Goal: Navigation & Orientation: Find specific page/section

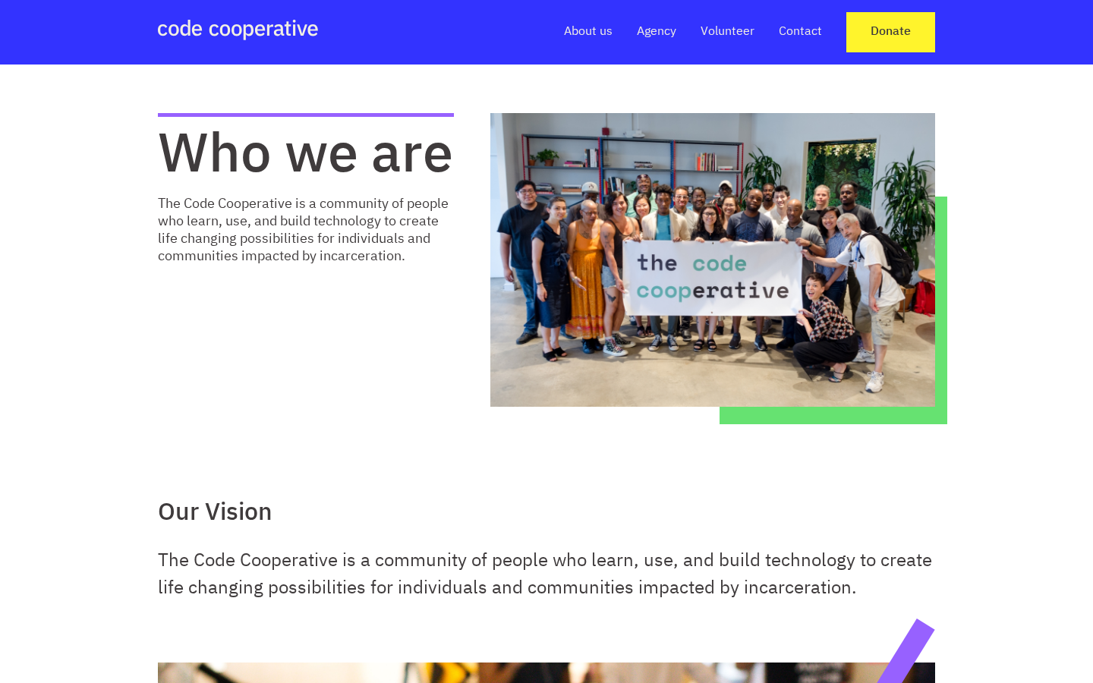
scroll to position [1624, 0]
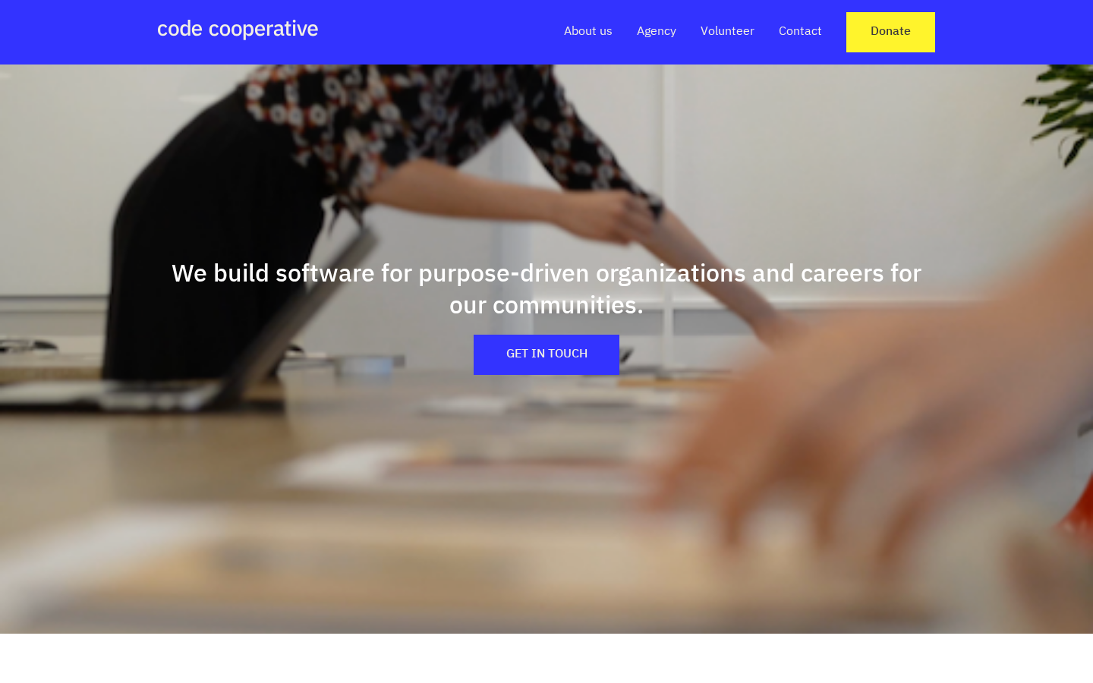
scroll to position [1338, 0]
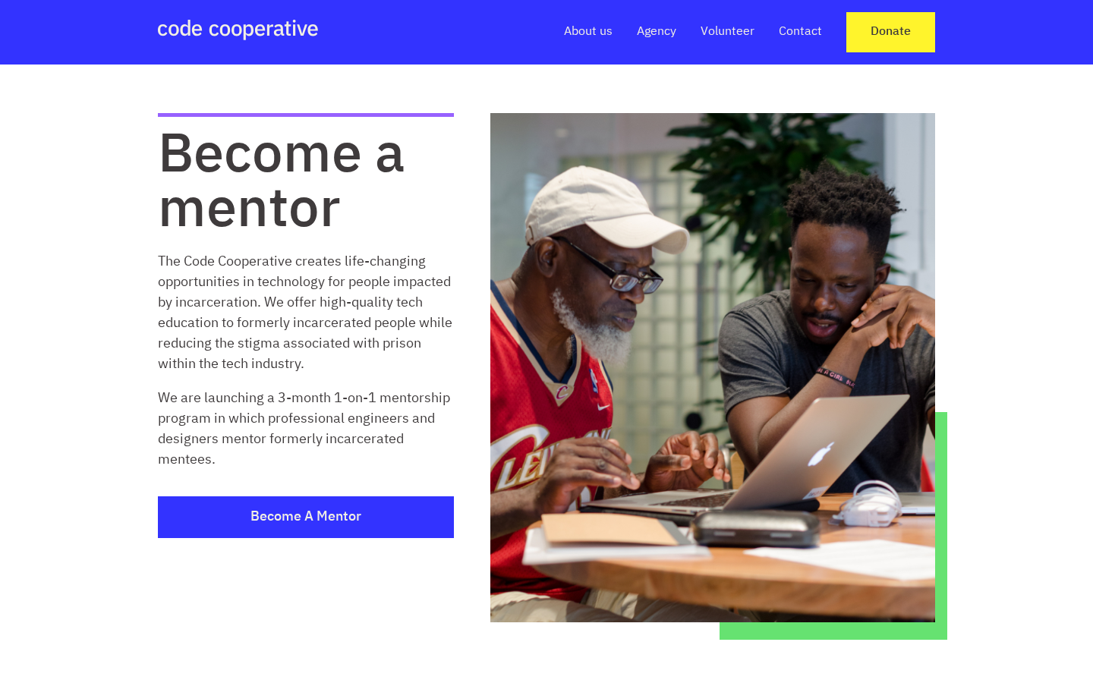
scroll to position [1985, 0]
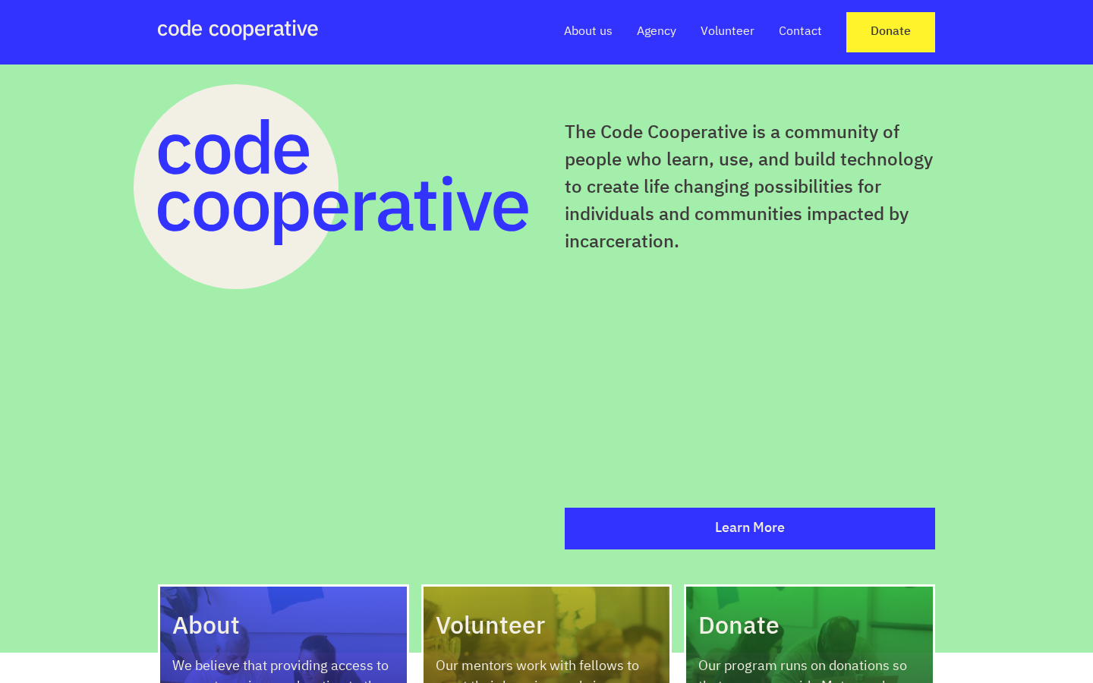
scroll to position [124, 0]
